Goal: Find specific page/section: Find specific page/section

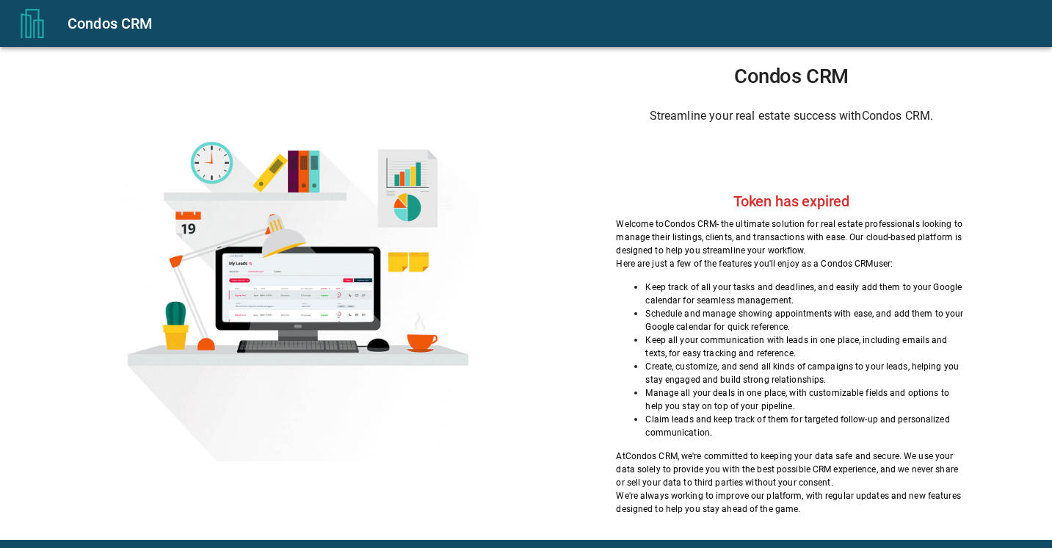
click at [826, 153] on div "Sign in with Google. Opens in new tab" at bounding box center [791, 155] width 135 height 32
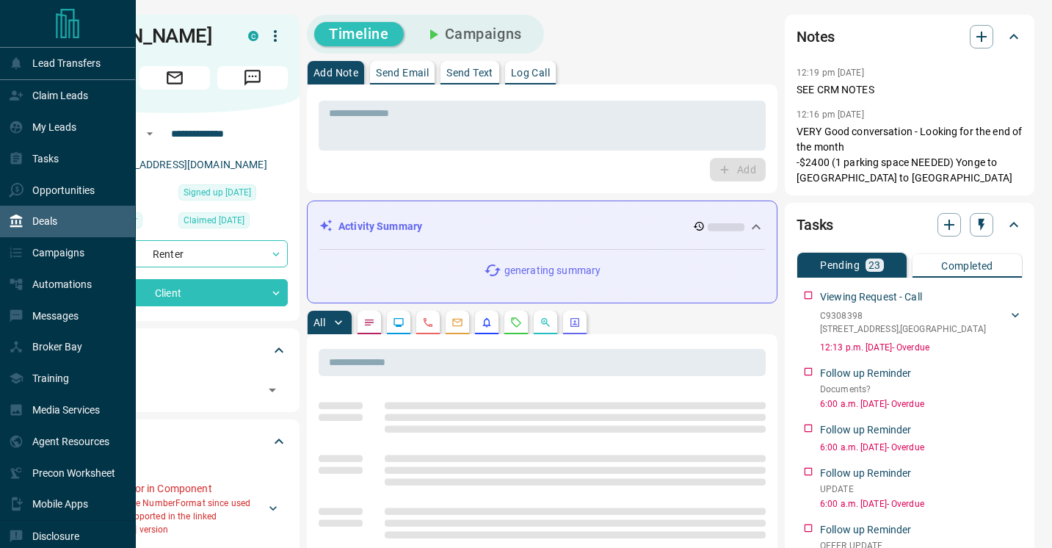
click at [51, 217] on p "Deals" at bounding box center [44, 221] width 25 height 12
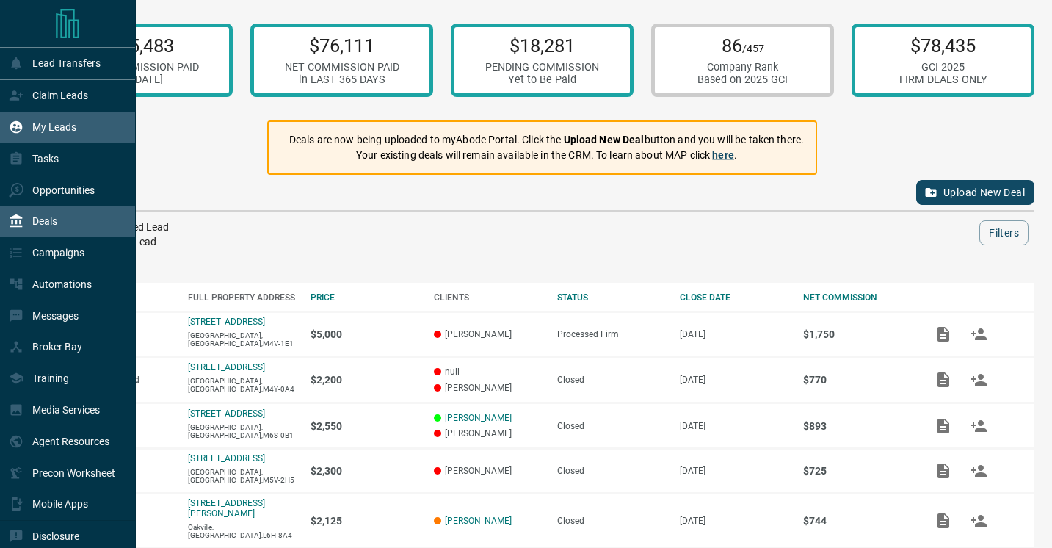
click at [58, 122] on p "My Leads" at bounding box center [54, 127] width 44 height 12
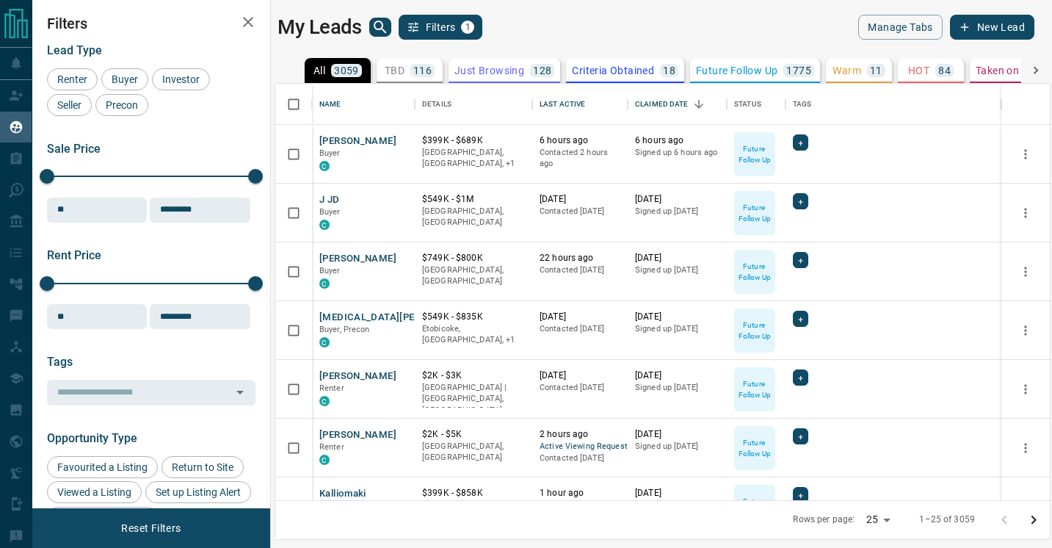
click at [380, 28] on icon "search button" at bounding box center [380, 27] width 12 height 12
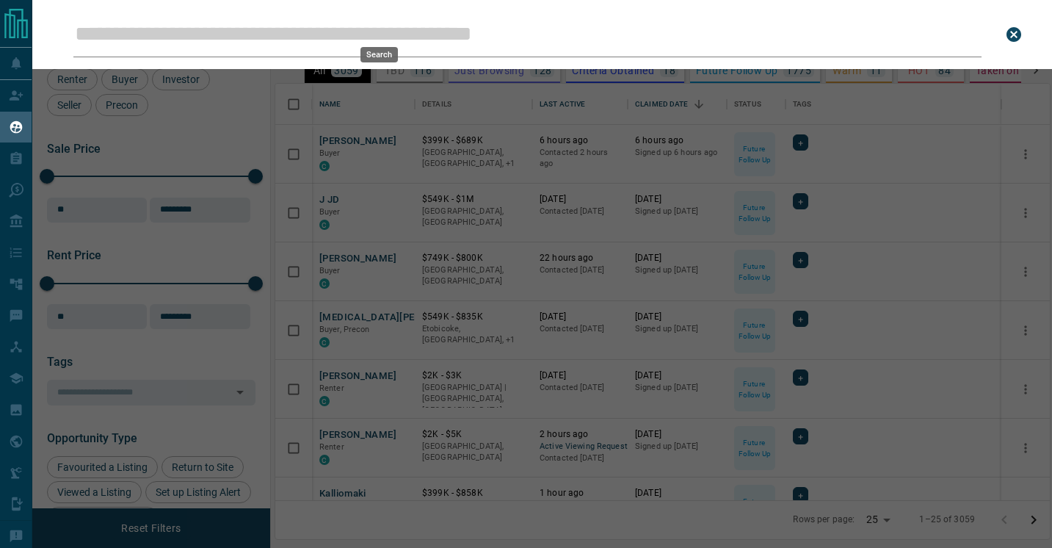
scroll to position [416, 774]
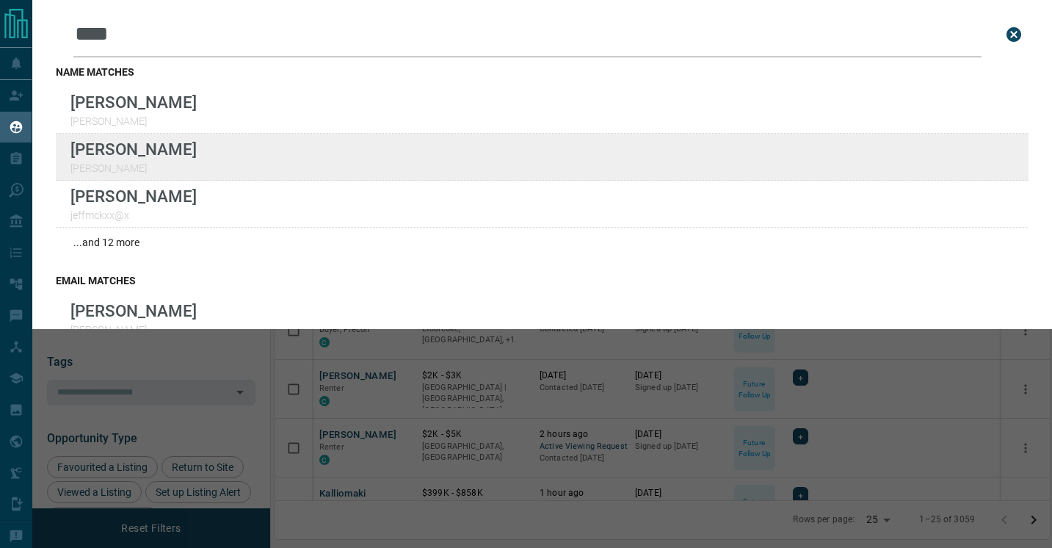
type input "****"
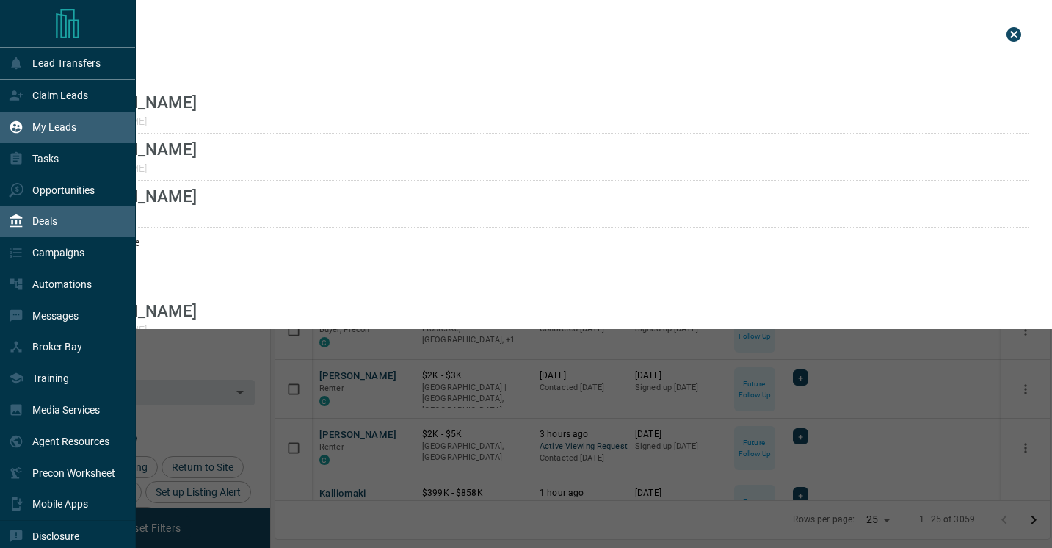
click at [38, 224] on p "Deals" at bounding box center [44, 221] width 25 height 12
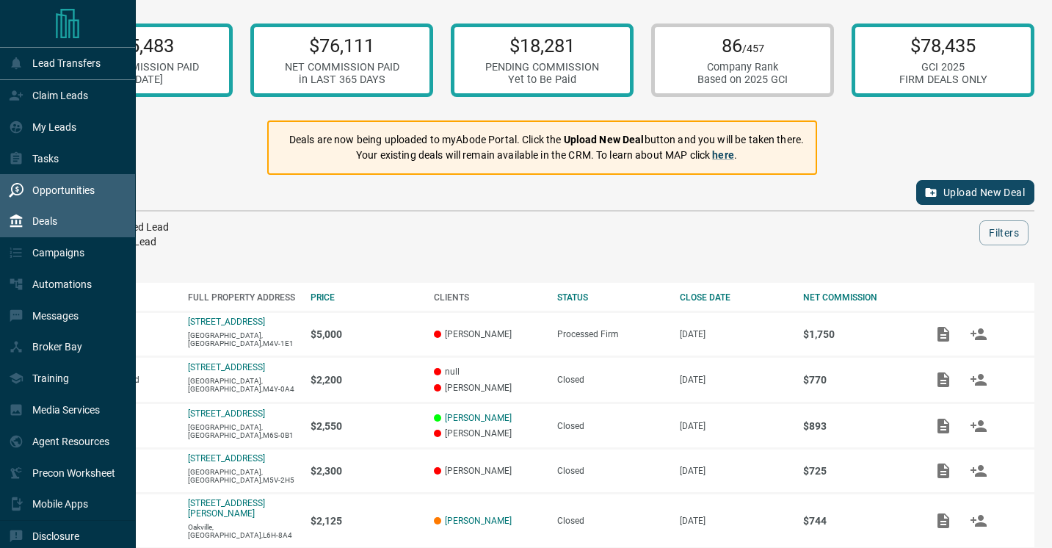
click at [37, 195] on p "Opportunities" at bounding box center [63, 190] width 62 height 12
